Goal: Task Accomplishment & Management: Use online tool/utility

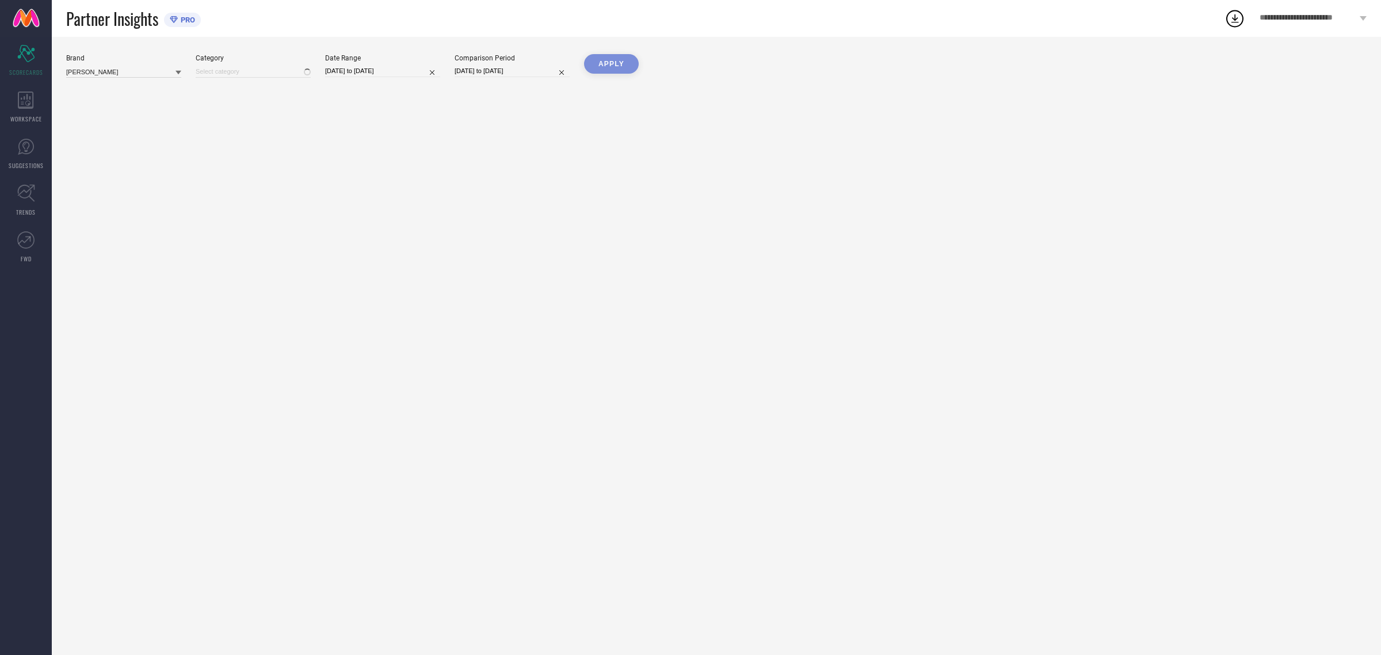
type input "All"
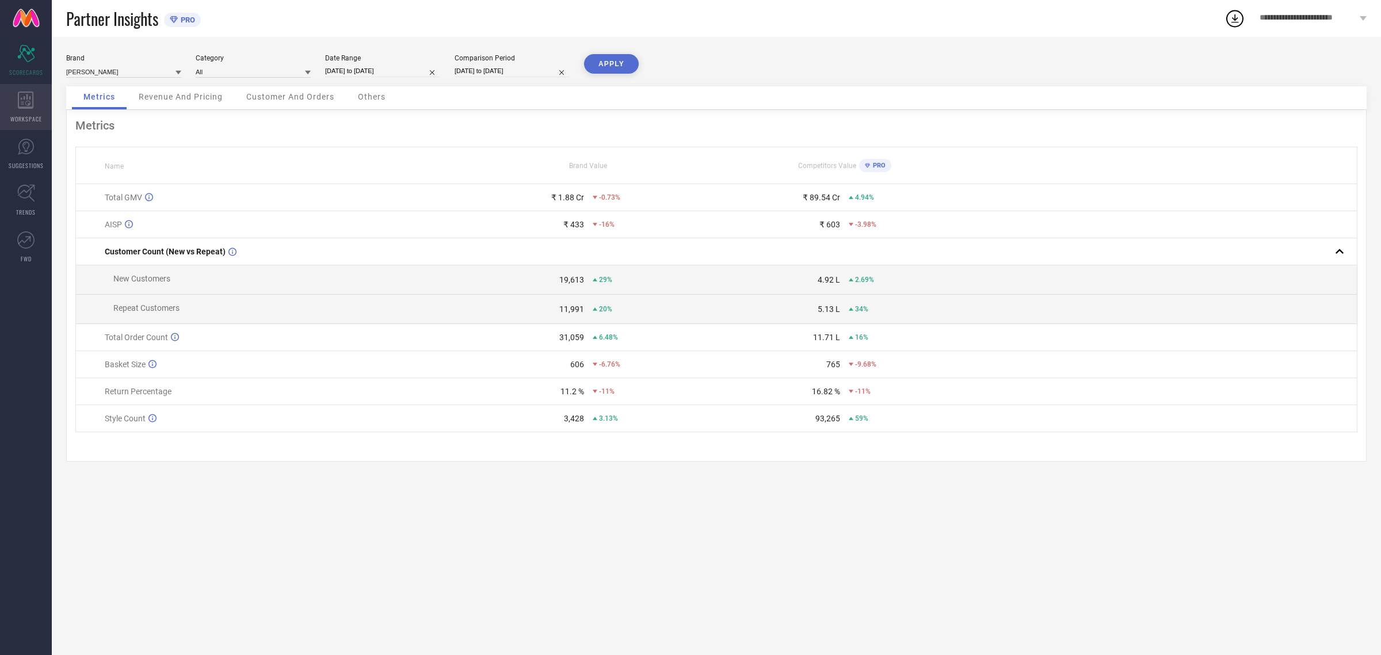
click at [32, 108] on icon at bounding box center [26, 99] width 16 height 17
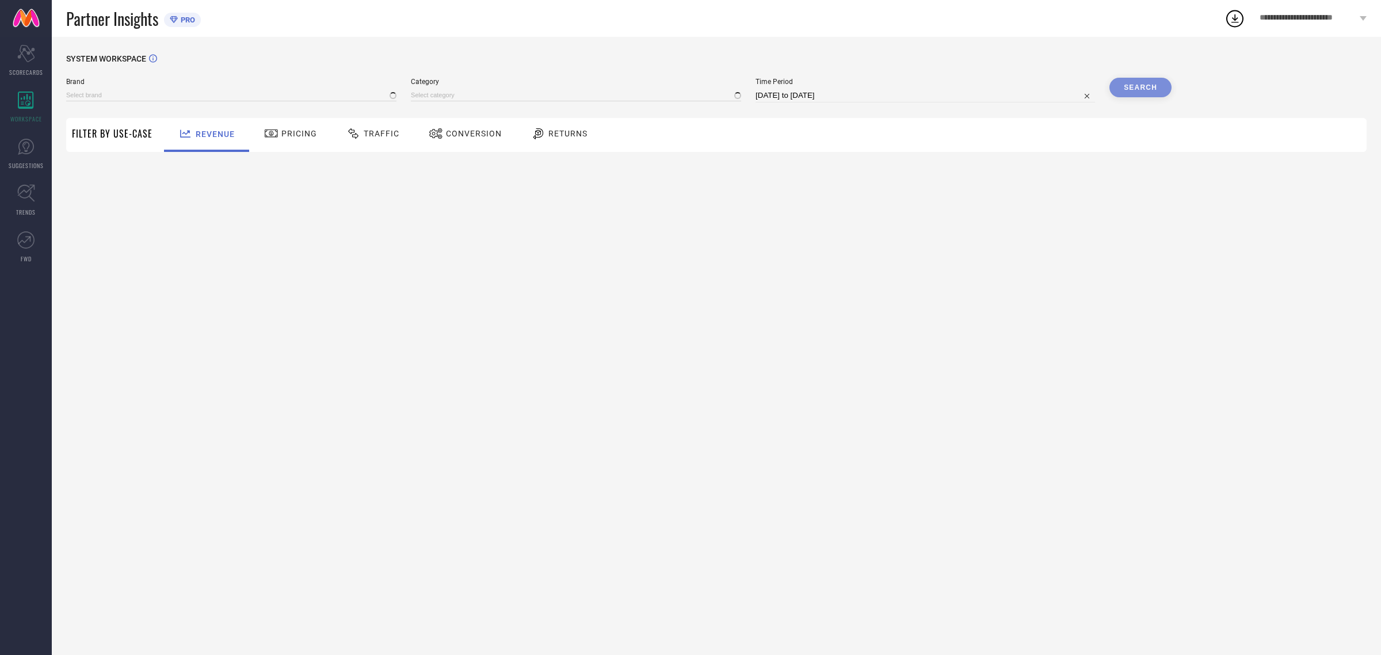
type input "[PERSON_NAME]"
type input "All"
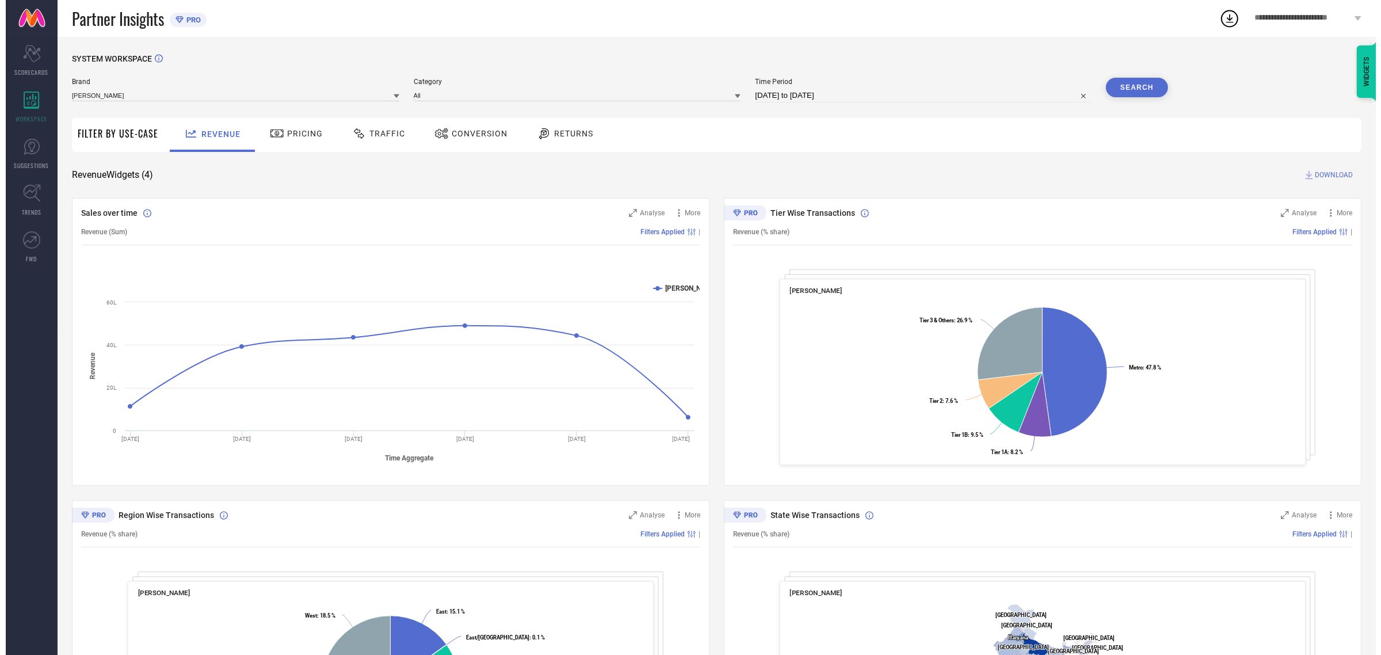
scroll to position [150, 0]
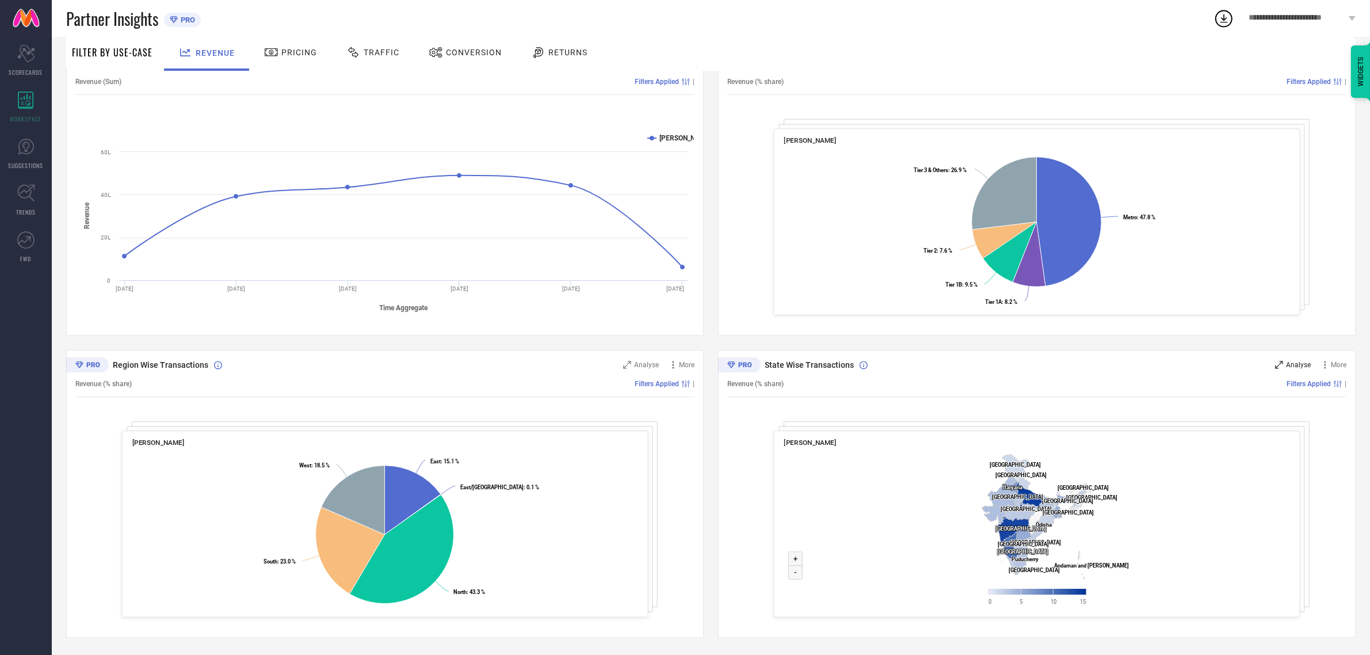
click at [1296, 363] on span "Analyse" at bounding box center [1298, 365] width 25 height 8
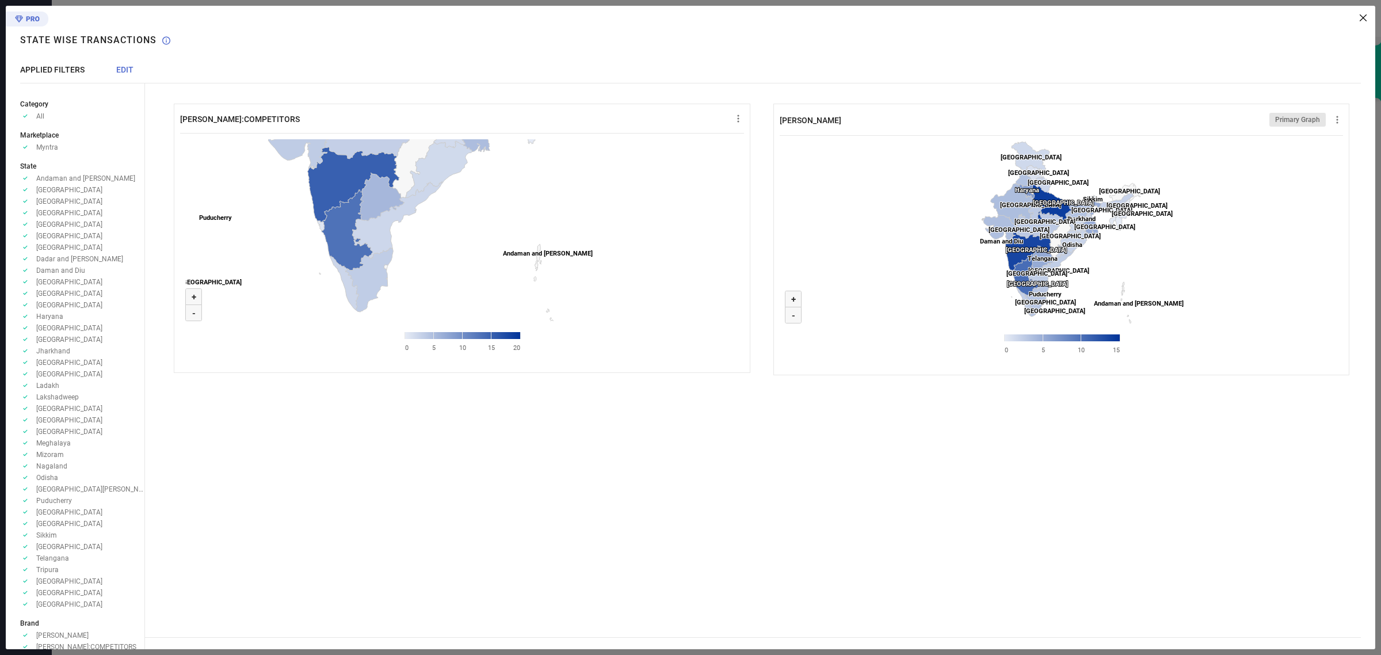
click at [122, 71] on span "EDIT" at bounding box center [124, 69] width 17 height 9
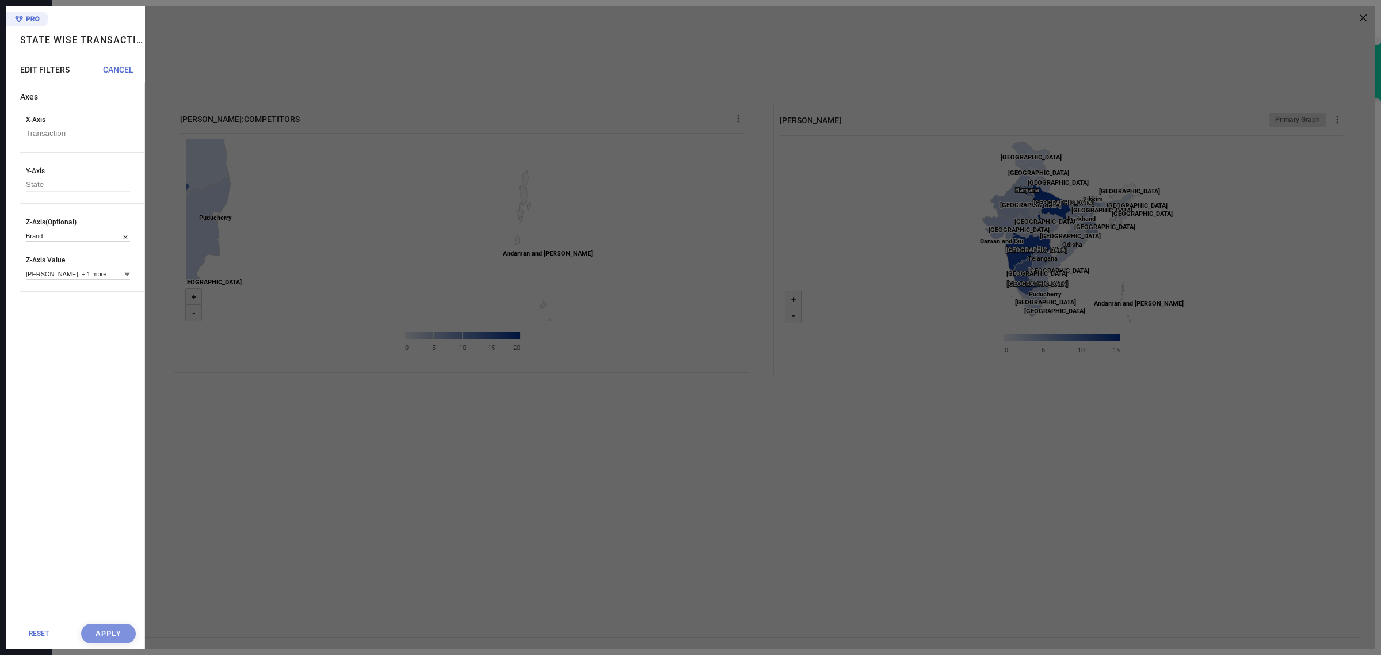
click at [125, 274] on icon at bounding box center [127, 275] width 6 height 6
click at [252, 466] on div at bounding box center [760, 327] width 1230 height 643
